Goal: Obtain resource: Download file/media

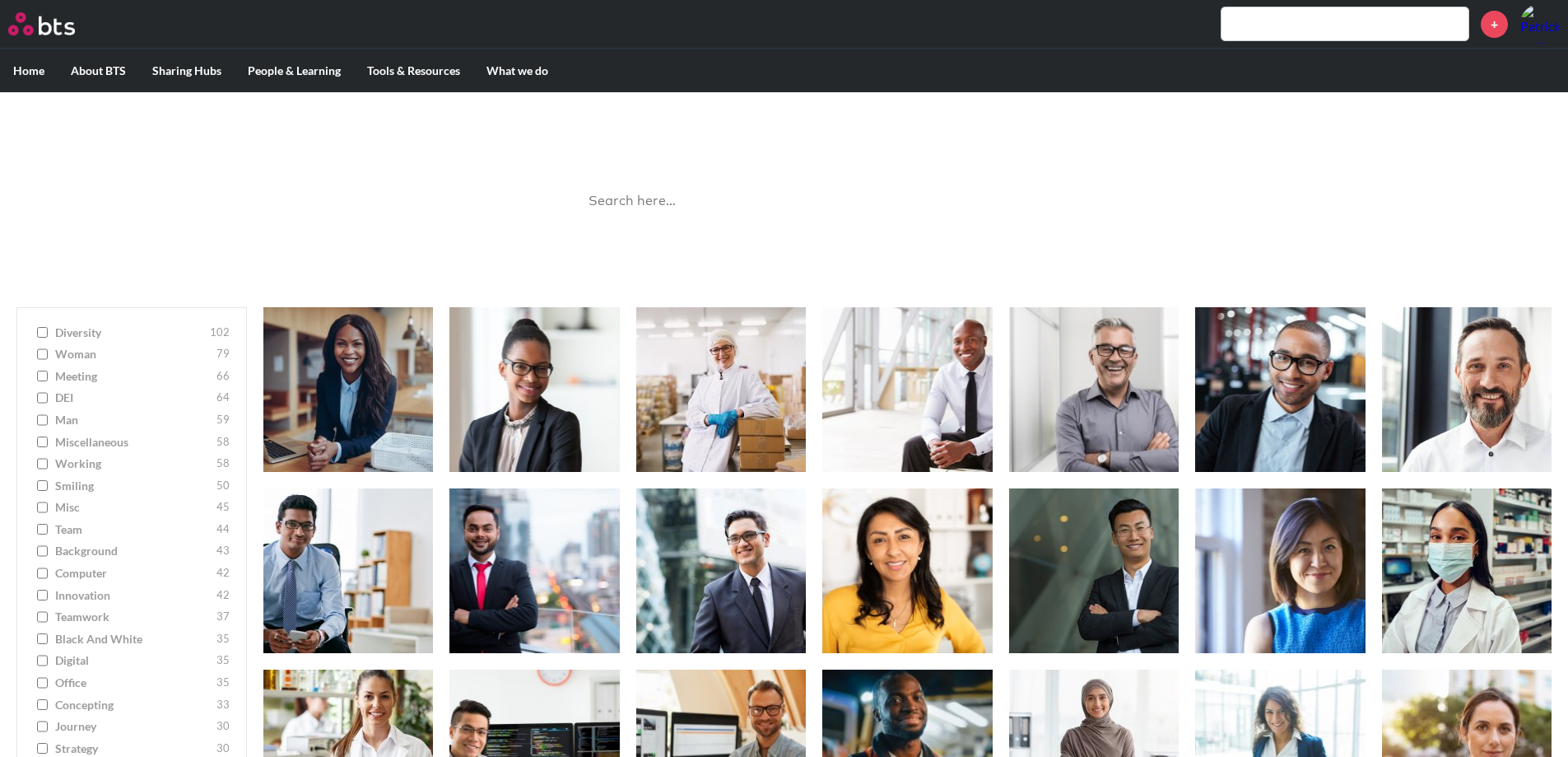
click at [643, 199] on input "search" at bounding box center [784, 201] width 412 height 44
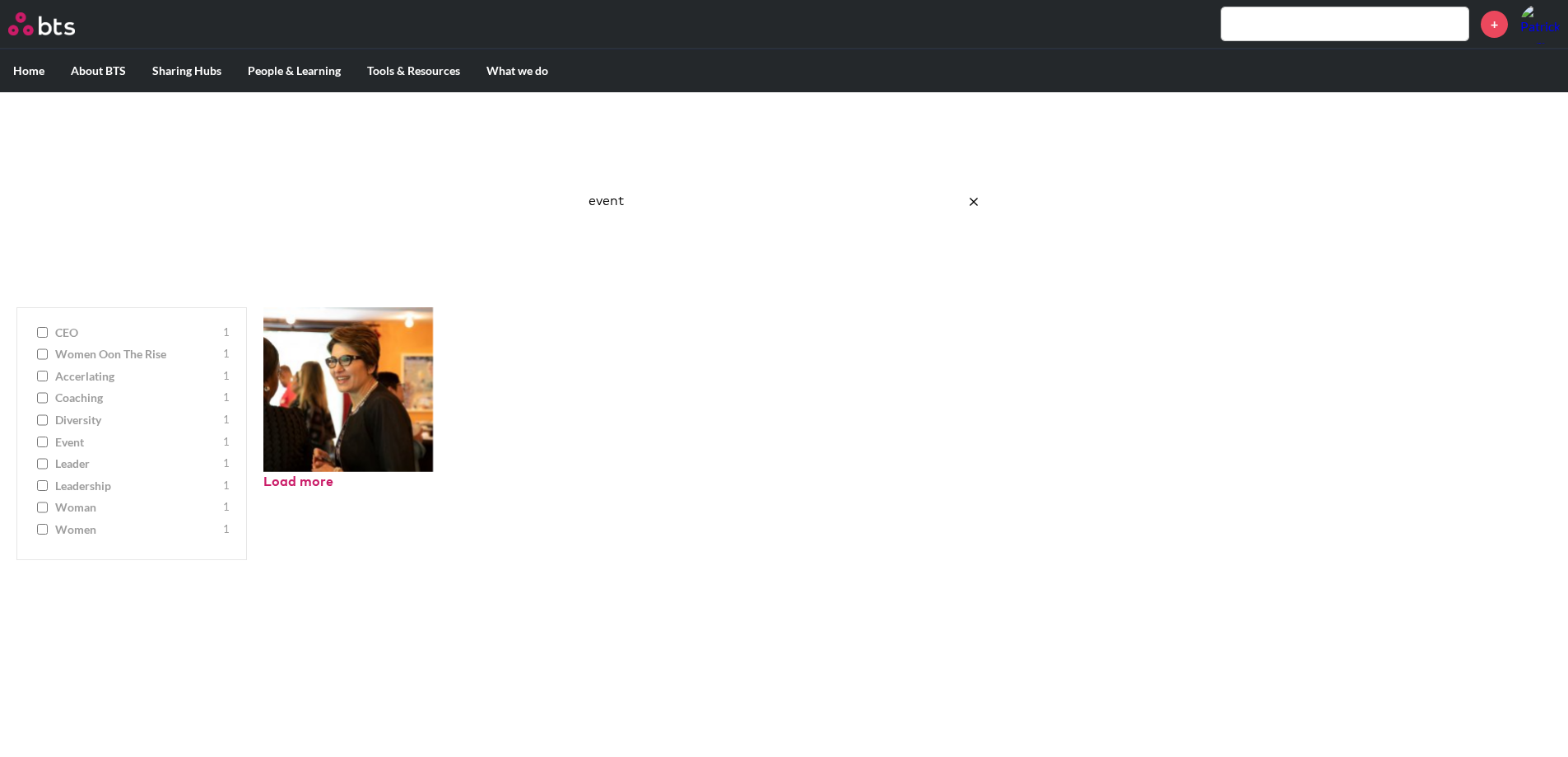
drag, startPoint x: 653, startPoint y: 209, endPoint x: 510, endPoint y: 187, distance: 144.7
click at [510, 187] on div "Image Gallery Best reusable photos in one place event Ask a Question/Provide Fe…" at bounding box center [784, 191] width 1568 height 199
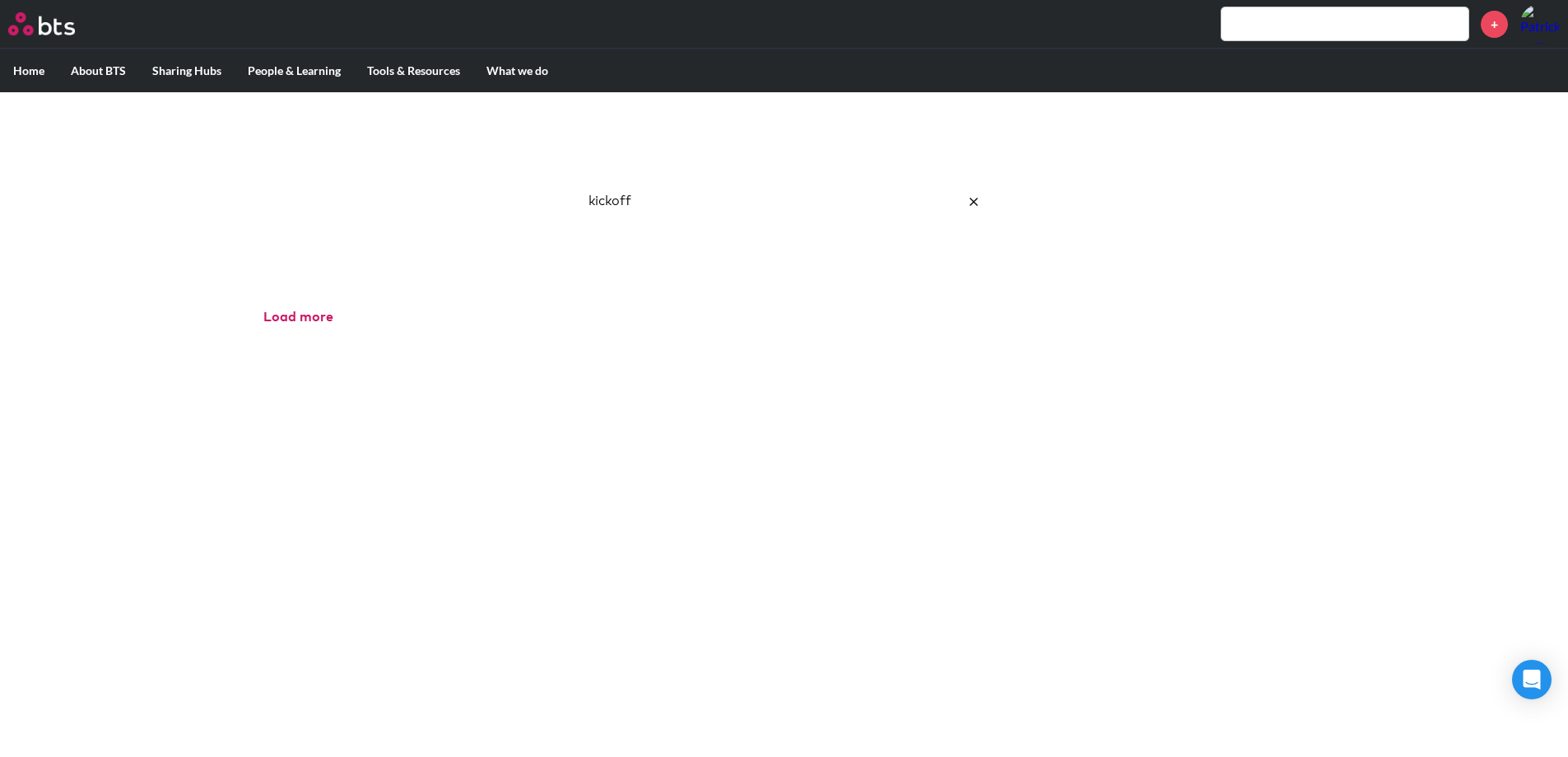
drag, startPoint x: 680, startPoint y: 211, endPoint x: 403, endPoint y: 179, distance: 278.8
click at [403, 179] on div "Image Gallery Best reusable photos in one place kickoff Ask a Question/Provide …" at bounding box center [784, 191] width 1568 height 199
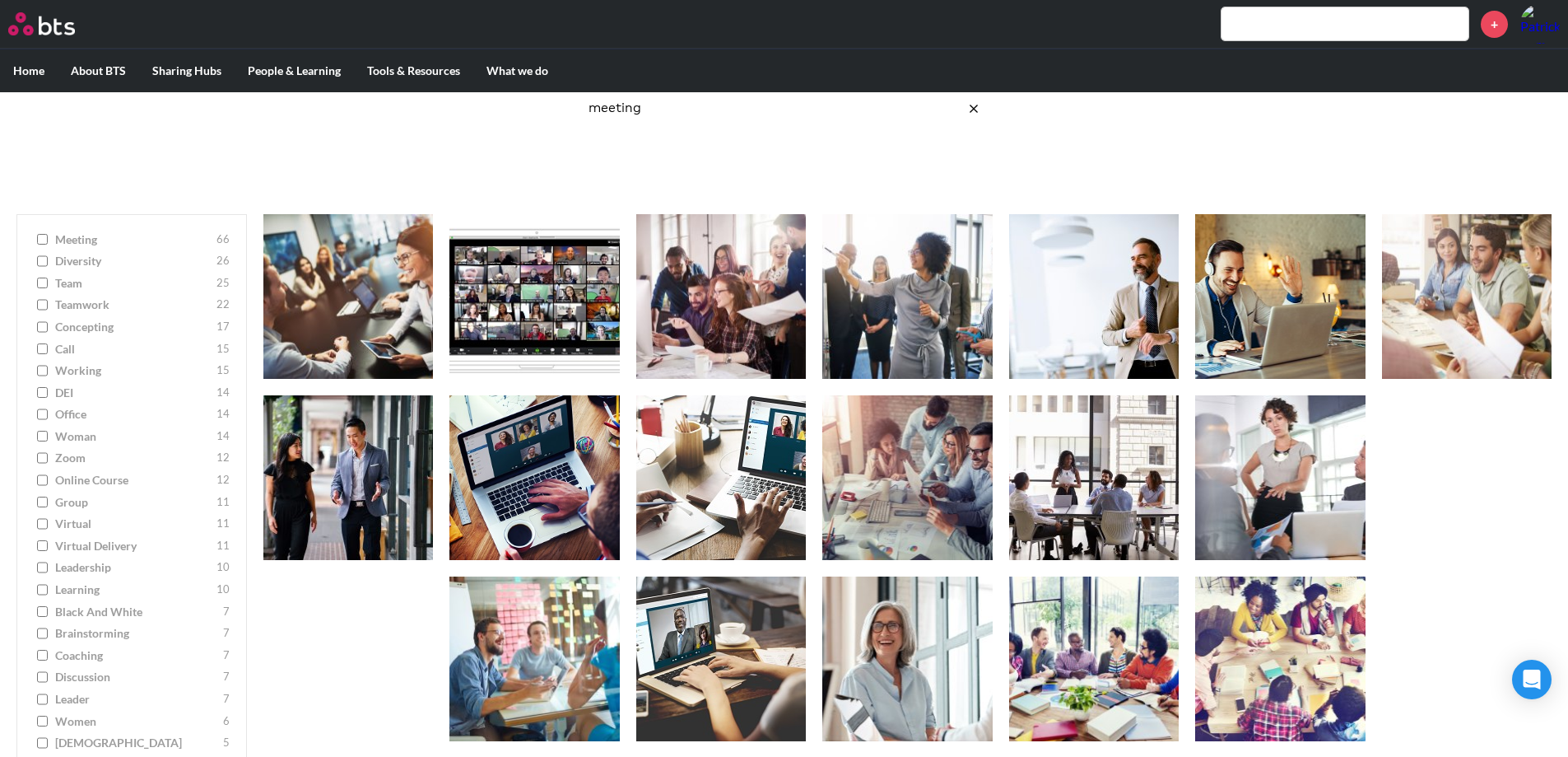
scroll to position [92, 0]
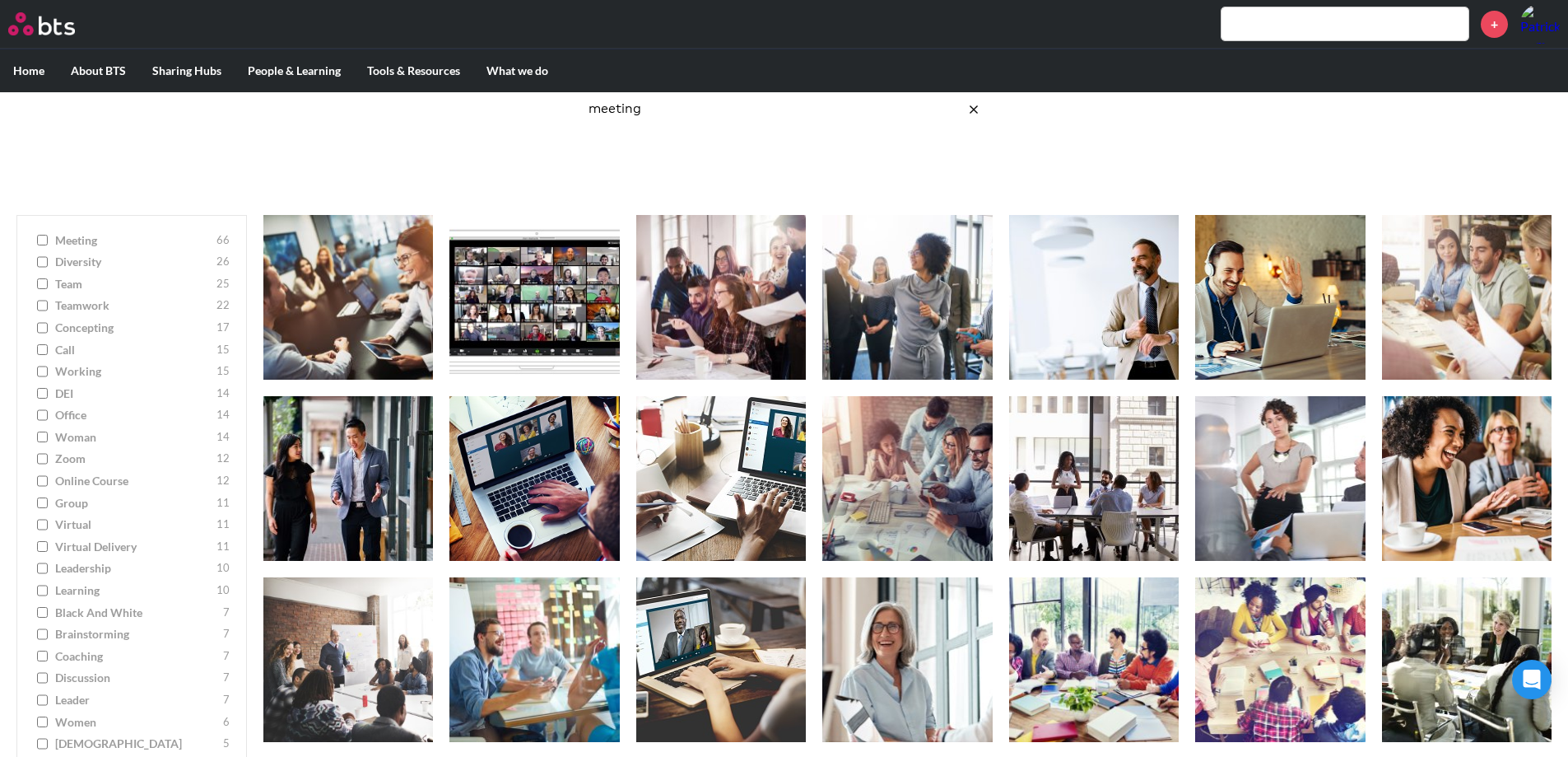
drag, startPoint x: 706, startPoint y: 114, endPoint x: 516, endPoint y: 105, distance: 190.2
click at [516, 105] on div "Image Gallery Best reusable photos in one place meeting Ask a Question/Provide …" at bounding box center [784, 99] width 1568 height 199
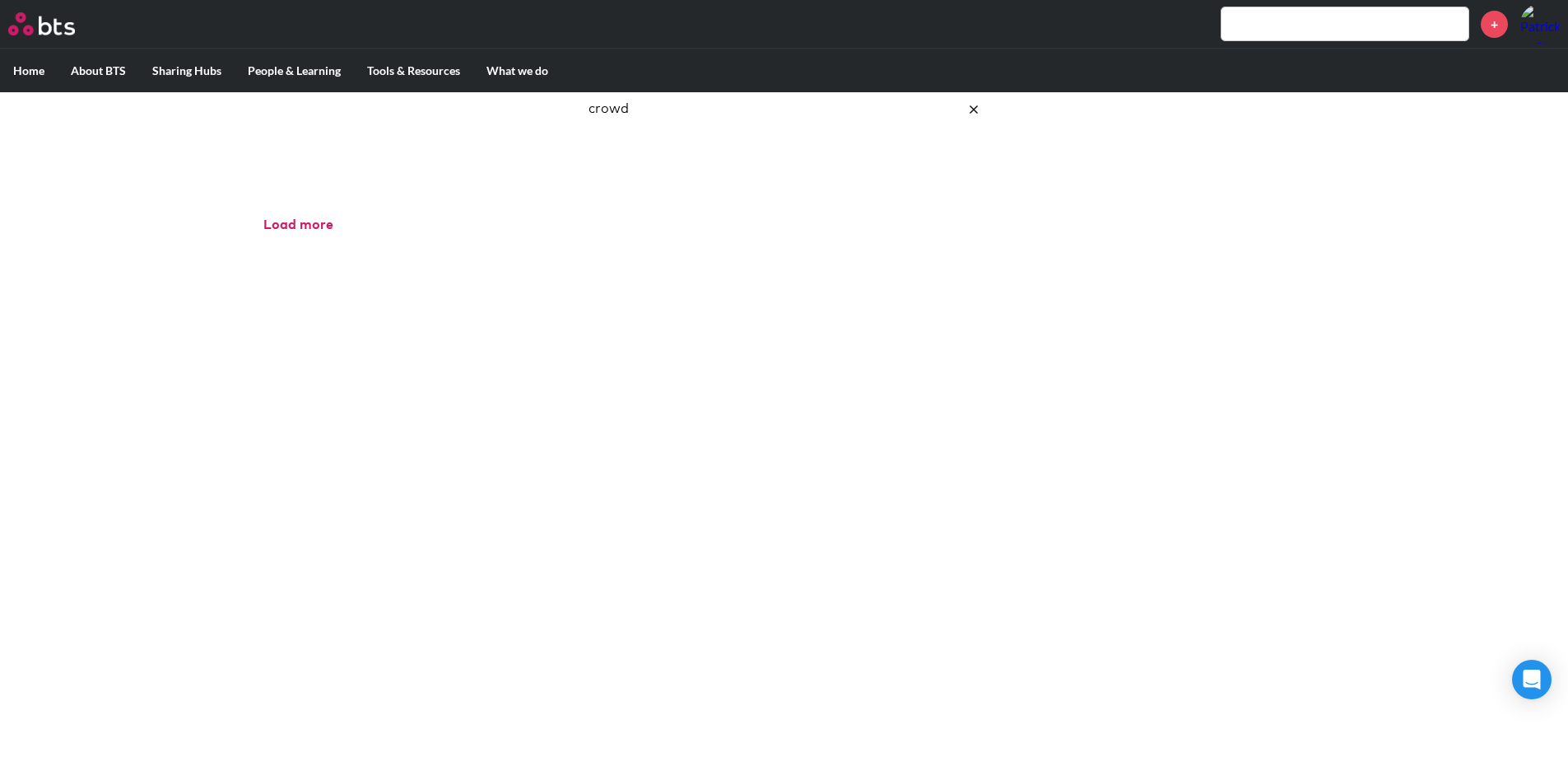
drag, startPoint x: 662, startPoint y: 115, endPoint x: 482, endPoint y: 103, distance: 180.4
click at [482, 103] on div "Image Gallery Best reusable photos in one place crowd Ask a Question/Provide Fe…" at bounding box center [784, 99] width 1568 height 199
type input "large"
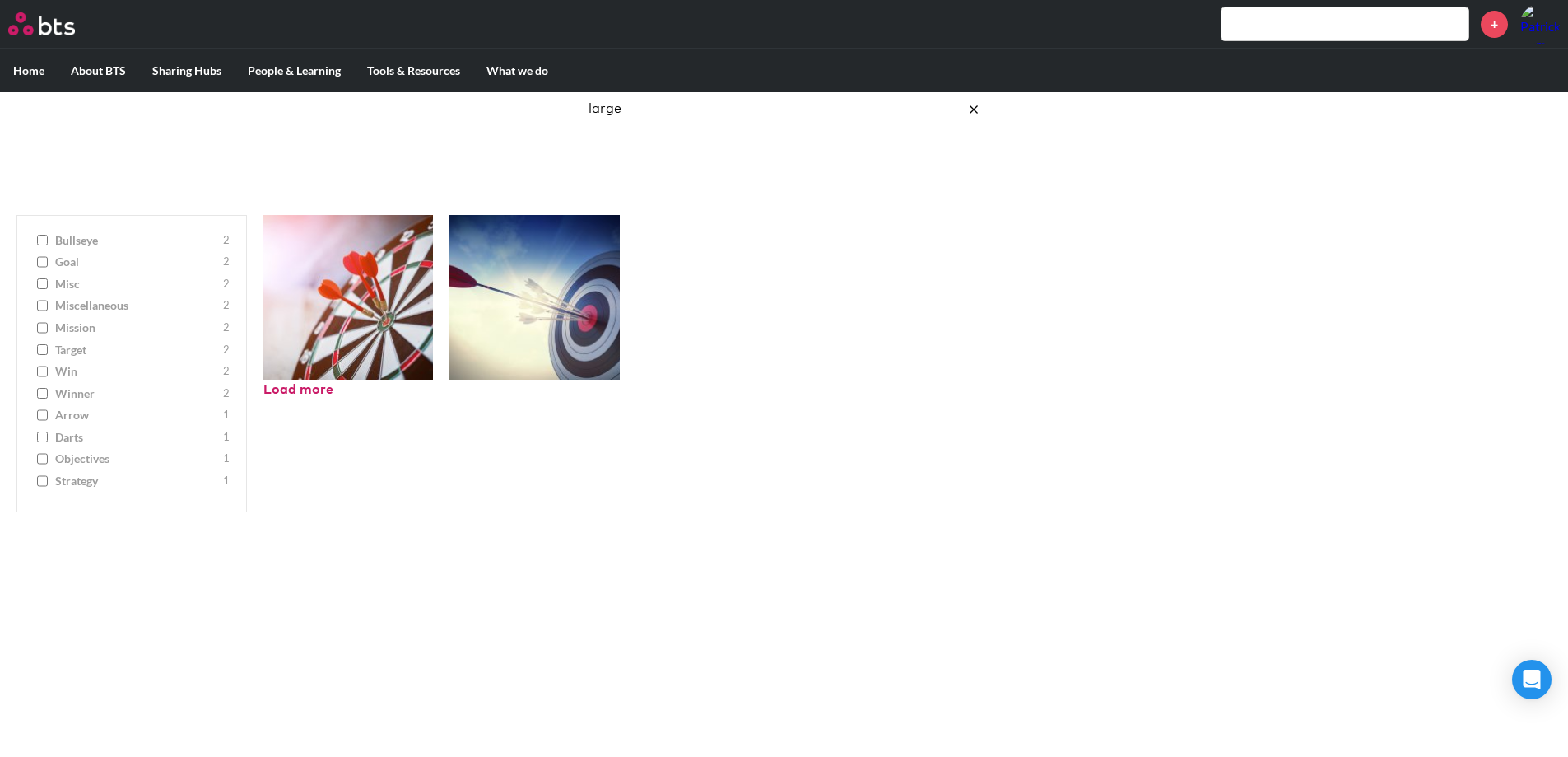
drag, startPoint x: 643, startPoint y: 105, endPoint x: 536, endPoint y: 105, distance: 107.0
click at [536, 105] on div "Image Gallery Best reusable photos in one place large Ask a Question/Provide Fe…" at bounding box center [784, 99] width 1568 height 199
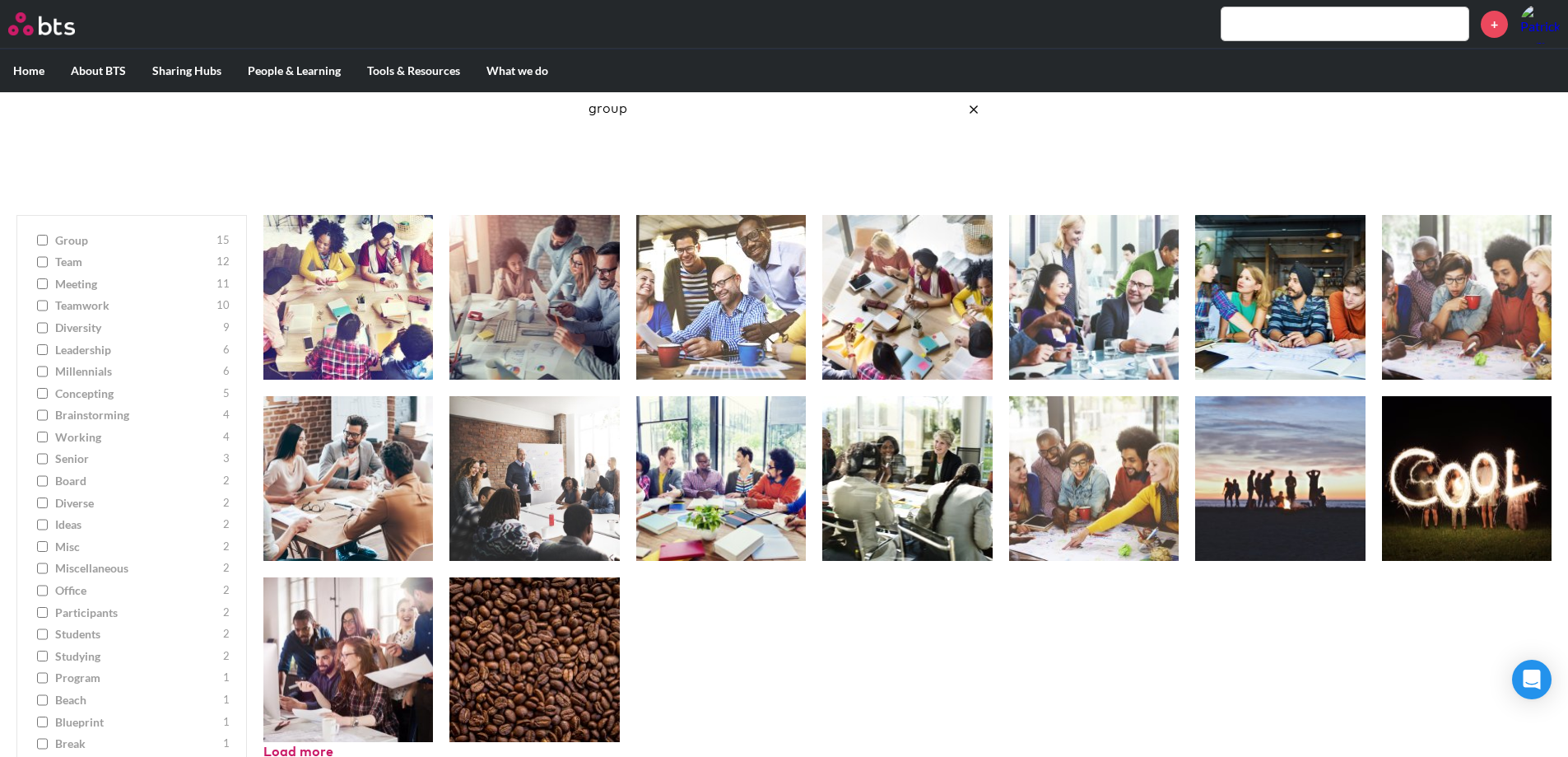
drag, startPoint x: 670, startPoint y: 123, endPoint x: 513, endPoint y: 111, distance: 157.5
click at [513, 111] on div "Image Gallery Best reusable photos in one place group Ask a Question/Provide Fe…" at bounding box center [784, 99] width 1568 height 199
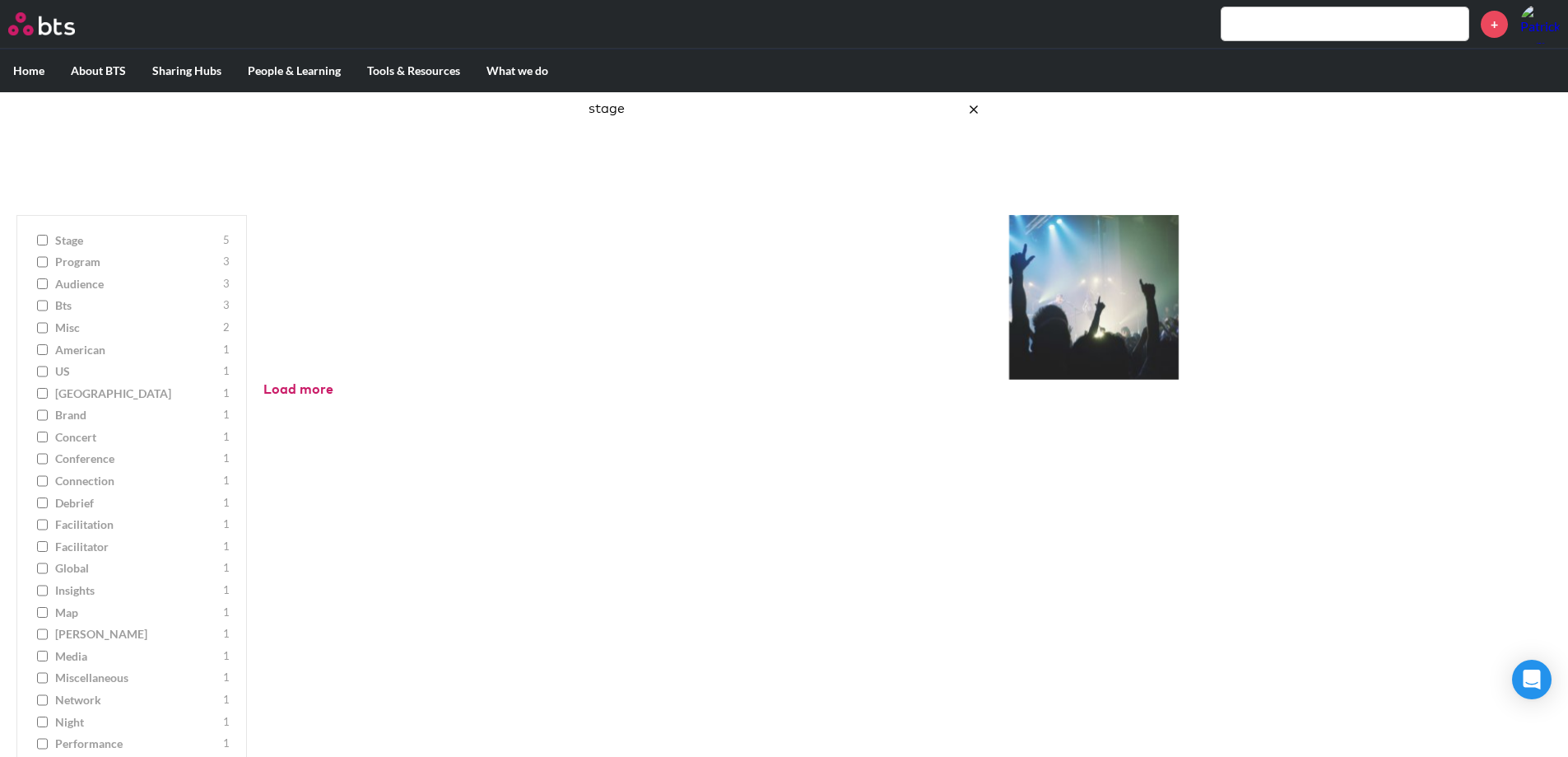
type input "stage"
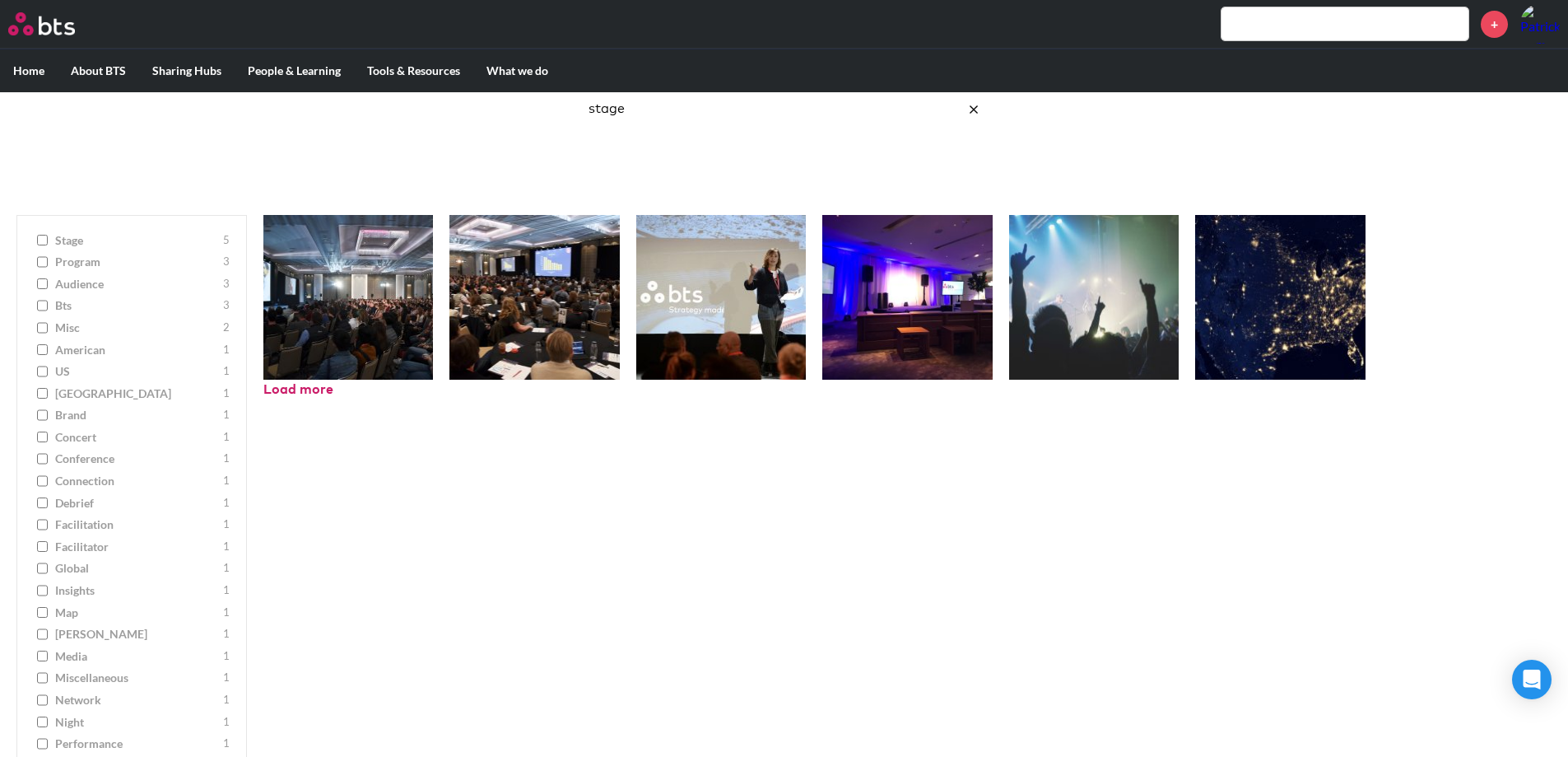
click at [489, 687] on div "Hi-Res Download Hi-Res Download Hi-Res Download Hi-Res Download Hi-Res Download…" at bounding box center [907, 506] width 1321 height 615
